Goal: Information Seeking & Learning: Learn about a topic

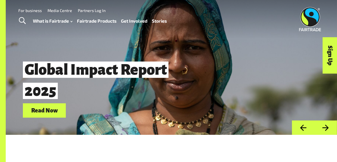
click at [19, 25] on link "Toggle Search" at bounding box center [22, 21] width 14 height 14
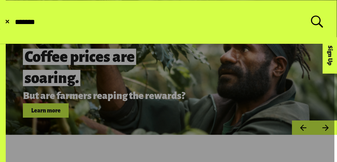
type input "*******"
click at [14, 22] on button "Submit Search" at bounding box center [14, 22] width 0 height 0
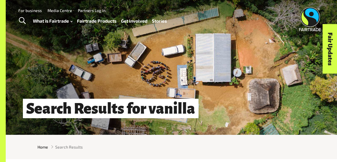
click at [24, 24] on span "Toggle Search" at bounding box center [22, 20] width 7 height 7
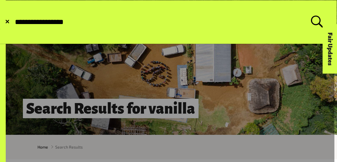
type input "**********"
click at [14, 22] on button "Submit Search" at bounding box center [14, 22] width 0 height 0
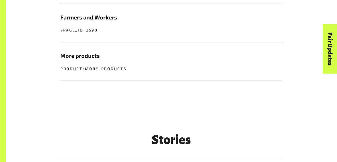
scroll to position [344, 0]
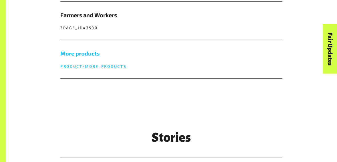
click at [89, 53] on h5 "More products" at bounding box center [171, 53] width 222 height 9
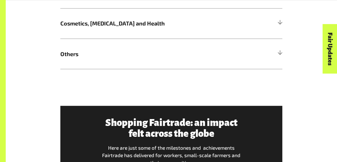
scroll to position [458, 0]
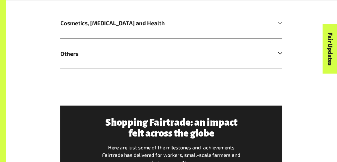
click at [280, 56] on div at bounding box center [279, 53] width 5 height 5
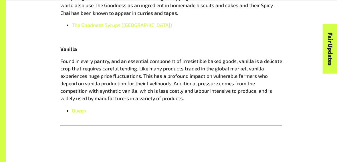
scroll to position [678, 0]
click at [83, 113] on span "Queen" at bounding box center [79, 110] width 14 height 6
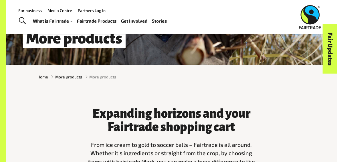
scroll to position [0, 0]
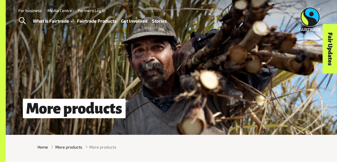
click at [21, 19] on span "Toggle Search" at bounding box center [22, 20] width 7 height 7
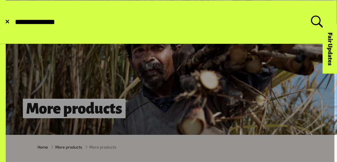
type input "**********"
click at [14, 22] on button "Submit Search" at bounding box center [14, 22] width 0 height 0
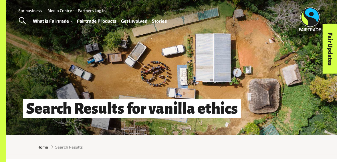
click at [20, 24] on span "Toggle Search" at bounding box center [22, 20] width 7 height 7
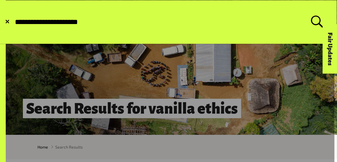
type input "**********"
click at [14, 22] on button "Submit Search" at bounding box center [14, 22] width 0 height 0
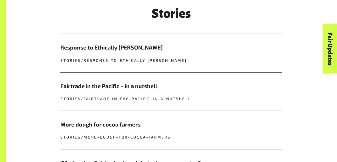
scroll to position [315, 0]
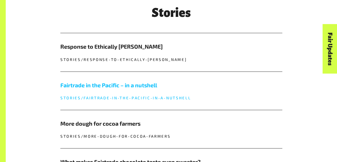
click at [151, 88] on h5 "Fairtrade in the Pacific – in a nutshell" at bounding box center [171, 85] width 222 height 9
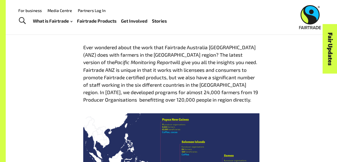
scroll to position [225, 0]
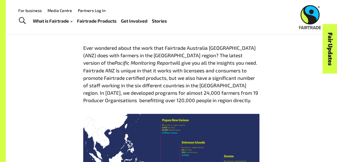
click at [144, 39] on header "Fairtrade in the Pacific – in a nutshell 21 Jan 2022" at bounding box center [171, 7] width 176 height 76
click at [233, 83] on div "Fairtrade ANZ is unique in that it works with licensees and consumers to promot…" at bounding box center [171, 85] width 176 height 37
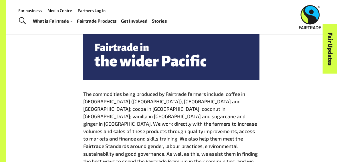
scroll to position [434, 0]
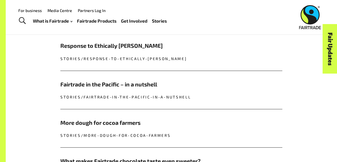
scroll to position [311, 0]
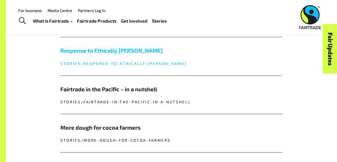
click at [119, 57] on link "Response to Ethically Kate stories/response-to-ethically-kate" at bounding box center [171, 56] width 222 height 38
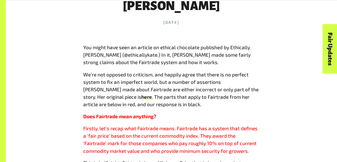
scroll to position [231, 0]
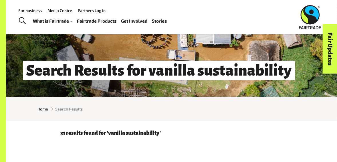
scroll to position [37, 0]
